Goal: Task Accomplishment & Management: Manage account settings

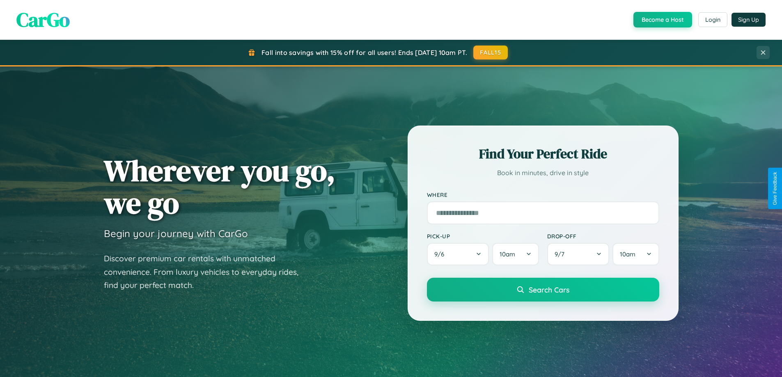
scroll to position [354, 0]
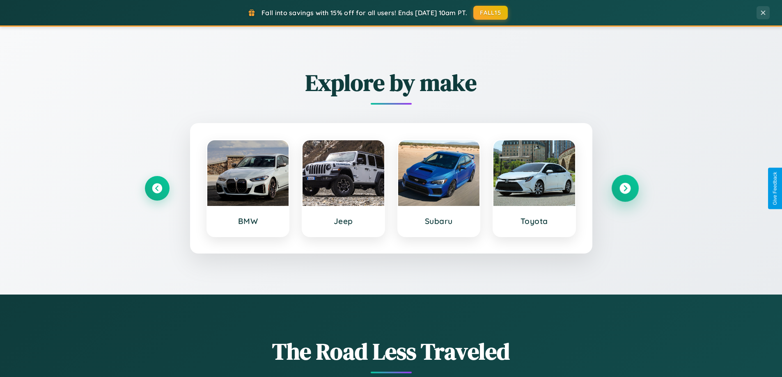
click at [625, 188] on icon at bounding box center [625, 188] width 11 height 11
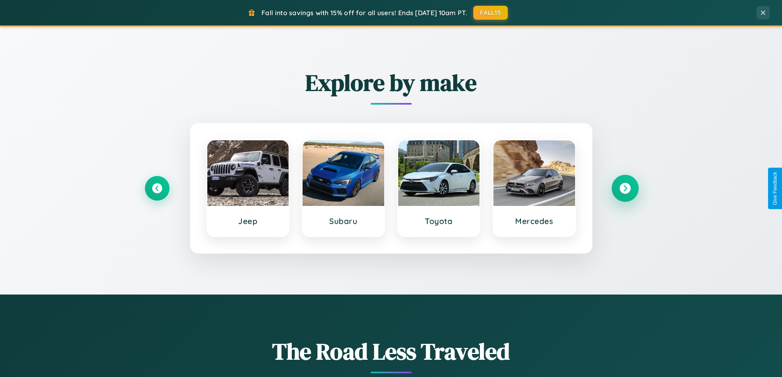
click at [625, 188] on icon at bounding box center [625, 188] width 11 height 11
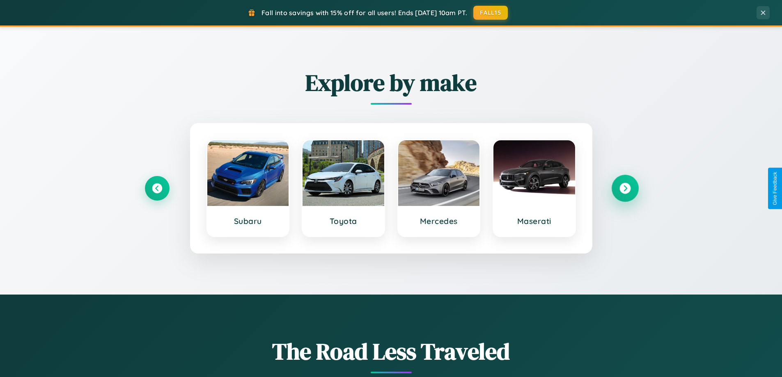
click at [625, 188] on icon at bounding box center [625, 188] width 11 height 11
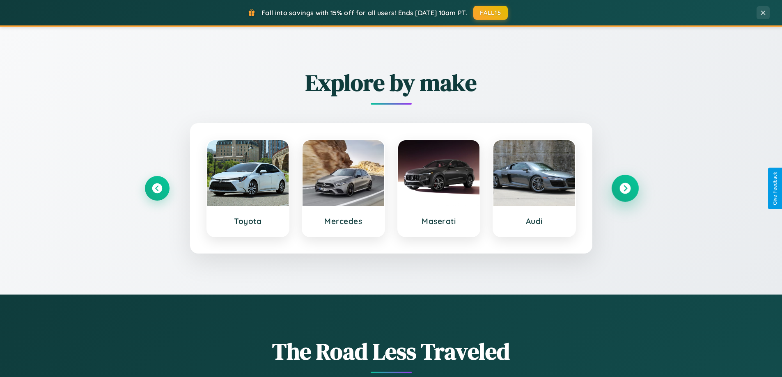
click at [625, 188] on icon at bounding box center [625, 188] width 11 height 11
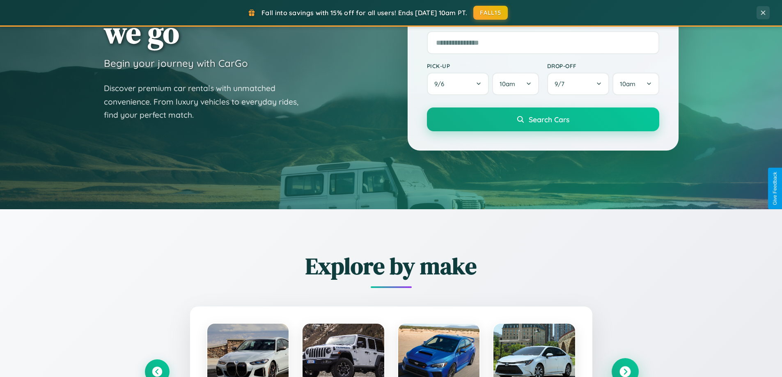
scroll to position [0, 0]
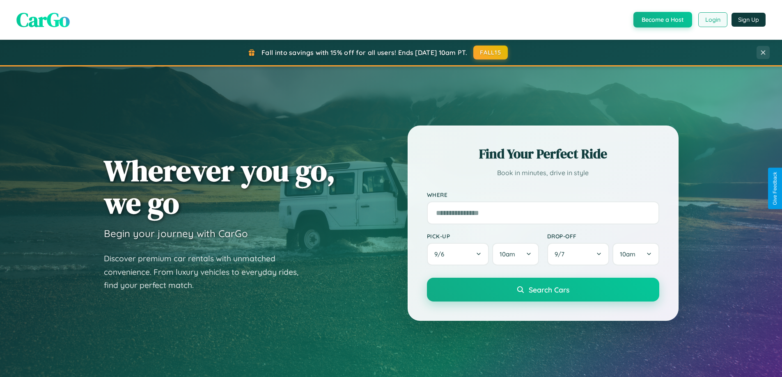
click at [713, 20] on button "Login" at bounding box center [713, 19] width 29 height 15
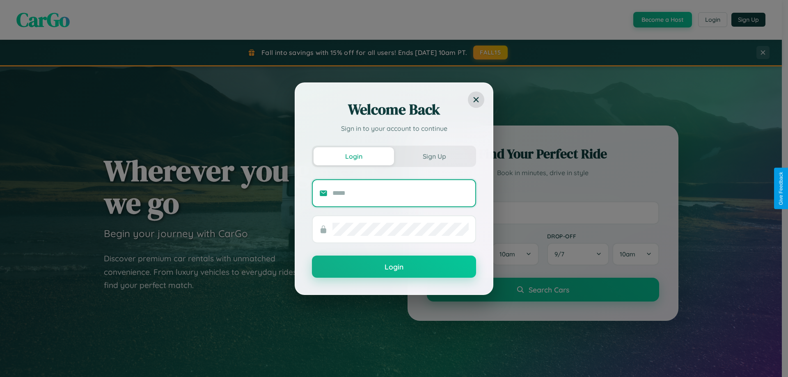
click at [401, 193] on input "text" at bounding box center [401, 193] width 136 height 13
type input "**********"
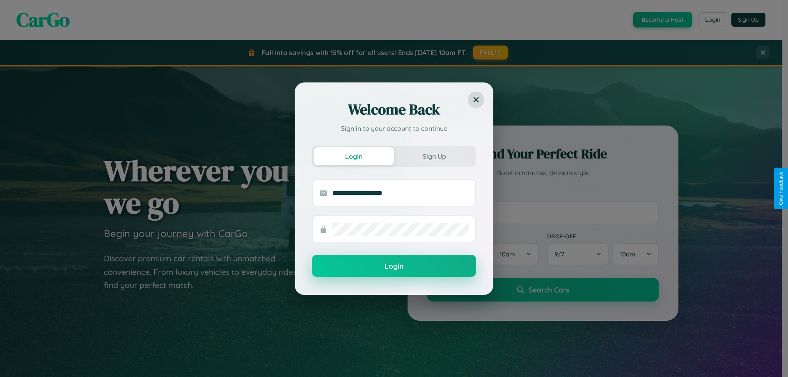
click at [394, 266] on button "Login" at bounding box center [394, 266] width 164 height 22
